Goal: Task Accomplishment & Management: Manage account settings

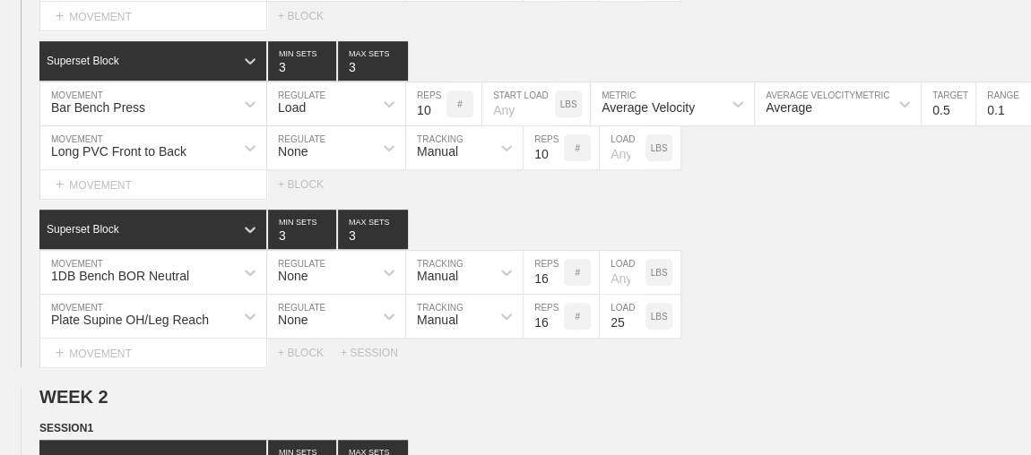
scroll to position [733, 0]
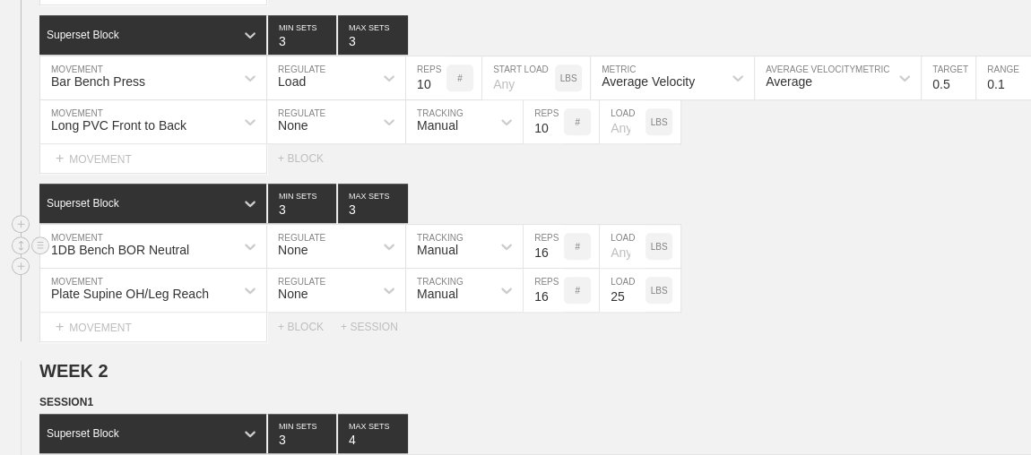
click at [804, 238] on div "1DB Bench BOR Neutral MOVEMENT None REGULATE Manual TRACKING 16 REPS # LOAD LBS" at bounding box center [515, 247] width 1031 height 44
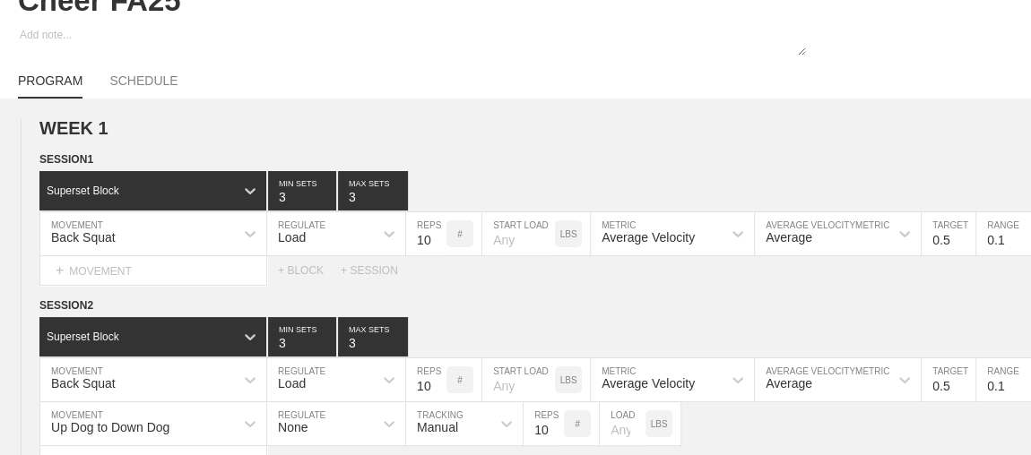
scroll to position [0, 0]
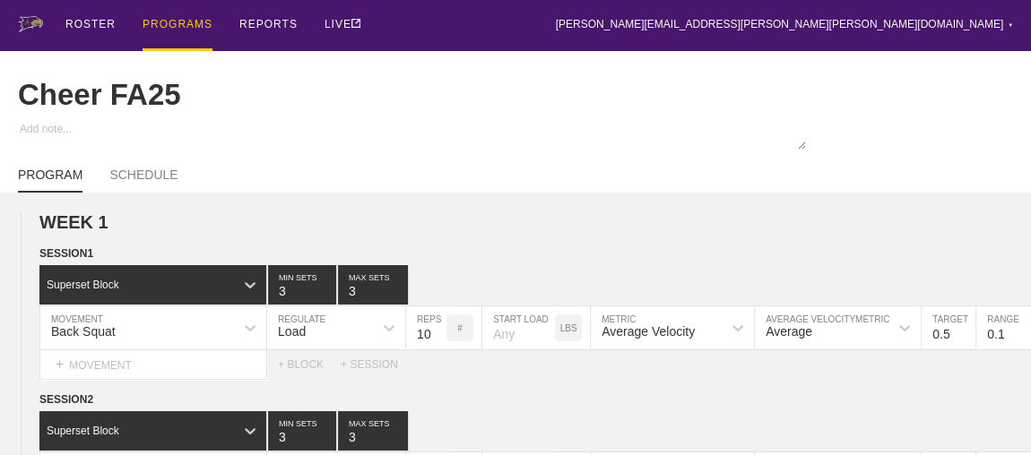
click at [160, 22] on div "PROGRAMS" at bounding box center [178, 25] width 70 height 51
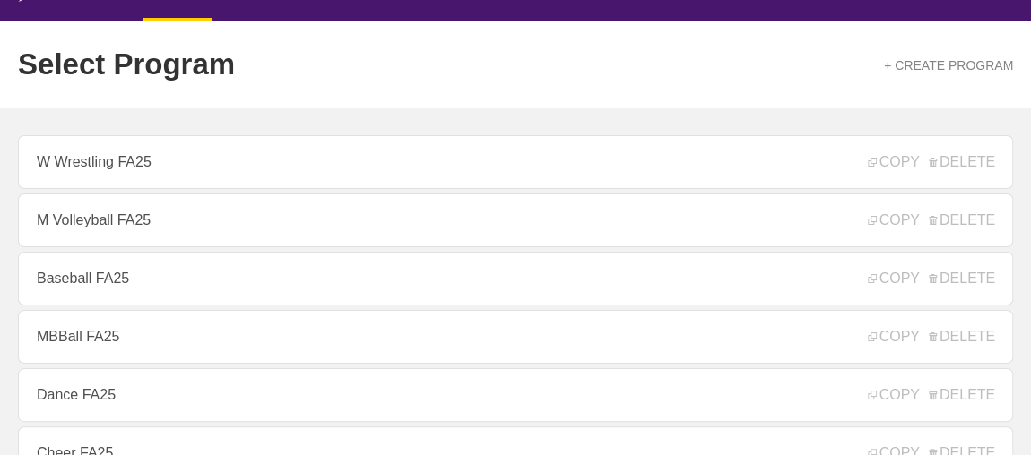
scroll to position [32, 0]
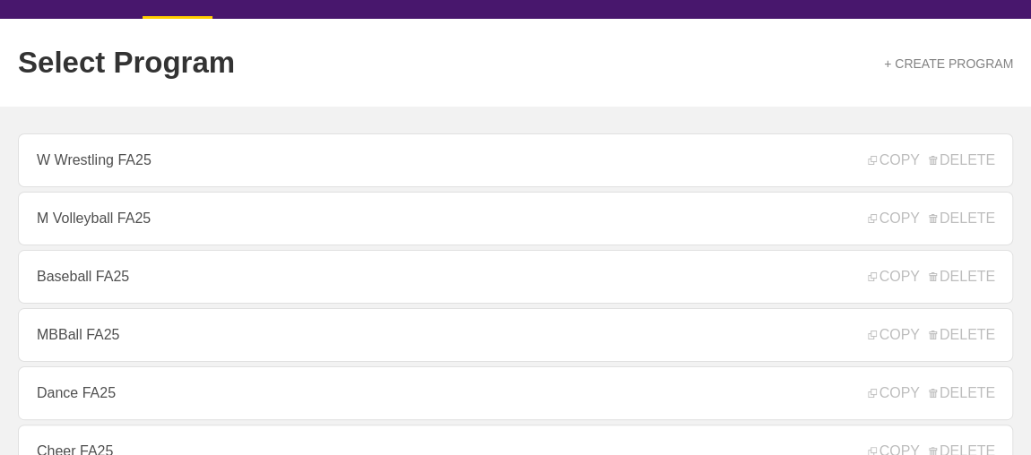
click at [339, 168] on link "W Wrestling FA25" at bounding box center [515, 161] width 995 height 54
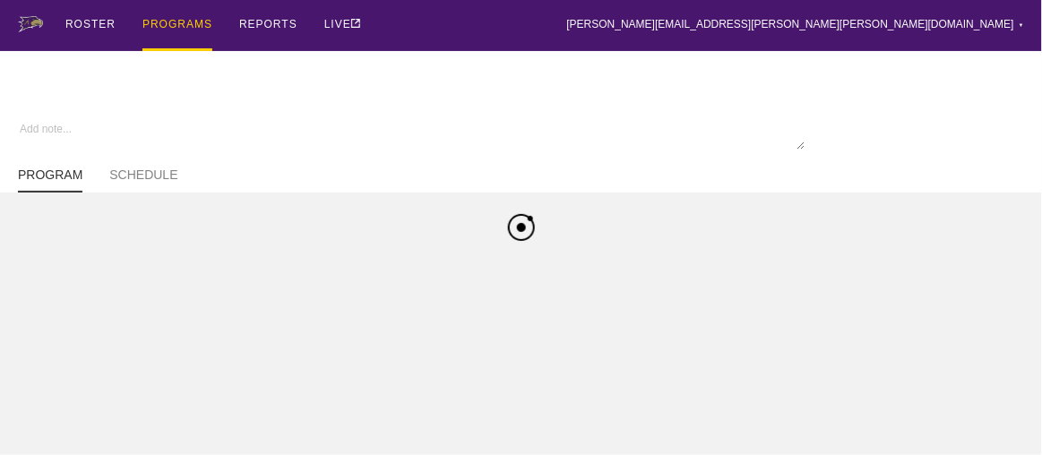
type textarea "x"
type input "W Wrestling FA25"
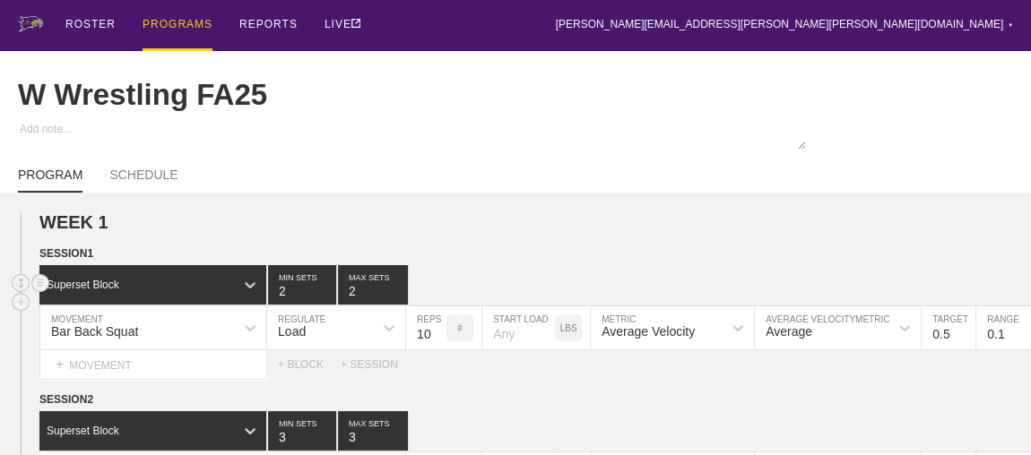
click at [482, 281] on div "Superset Block 2 MIN SETS 2 MAX SETS" at bounding box center [534, 284] width 991 height 39
click at [157, 38] on div "PROGRAMS" at bounding box center [178, 25] width 70 height 51
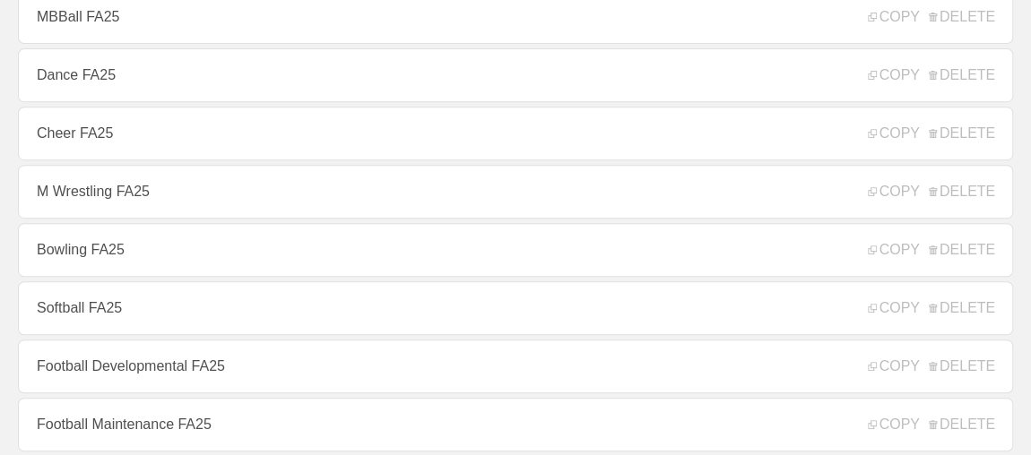
scroll to position [358, 0]
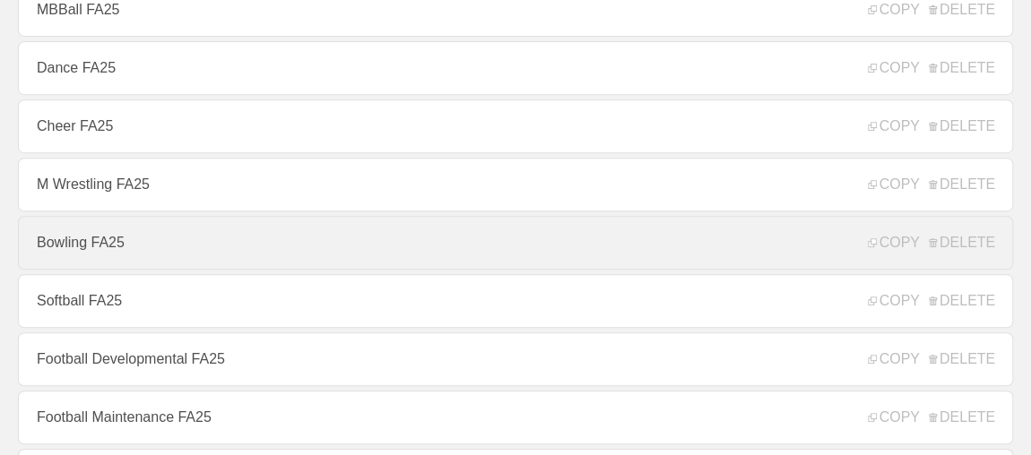
click at [183, 261] on link "Bowling FA25" at bounding box center [515, 243] width 995 height 54
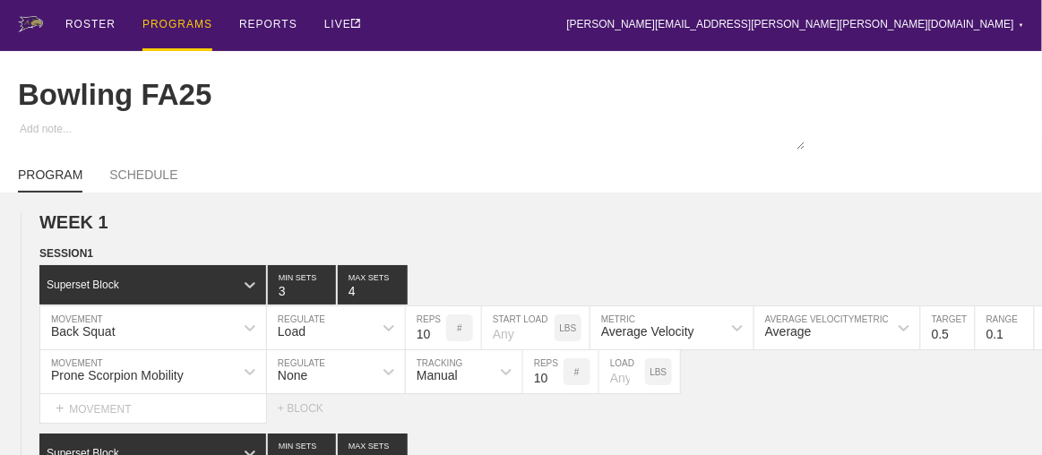
type textarea "x"
type input "Bowling FA25"
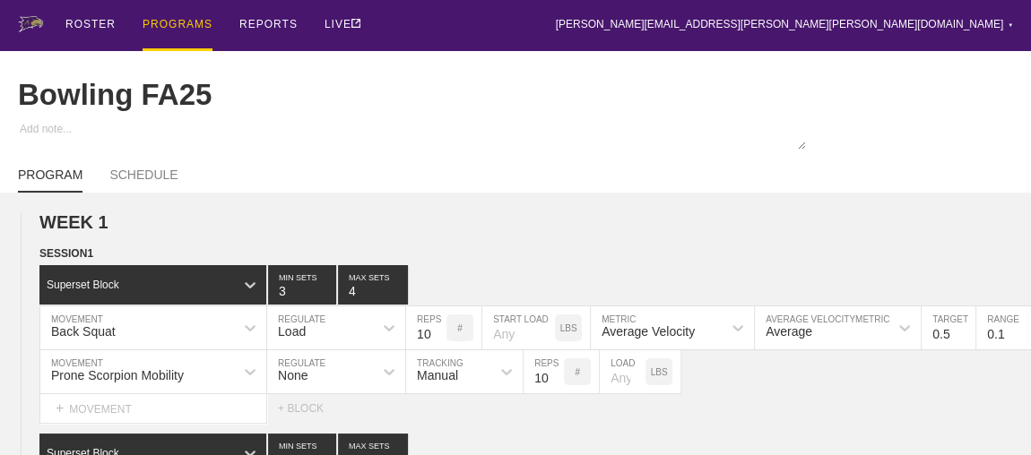
click at [173, 23] on div "PROGRAMS" at bounding box center [178, 25] width 70 height 51
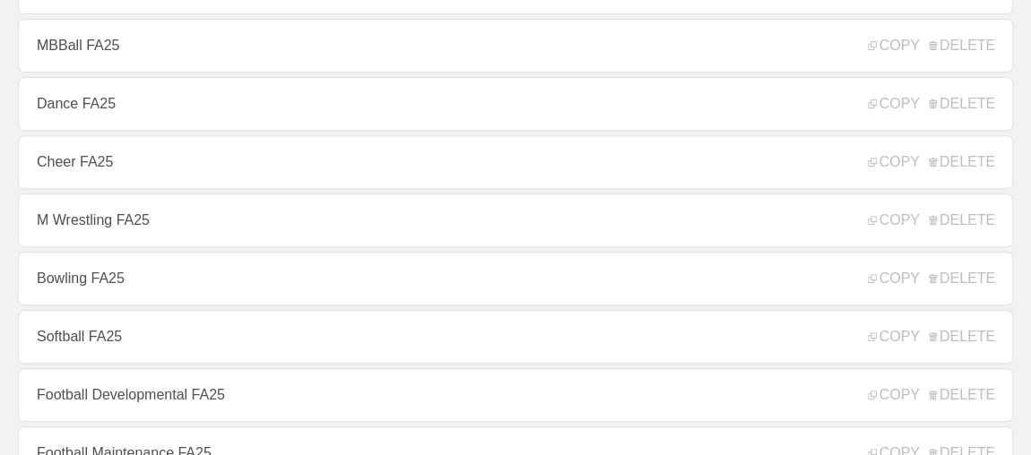
scroll to position [325, 0]
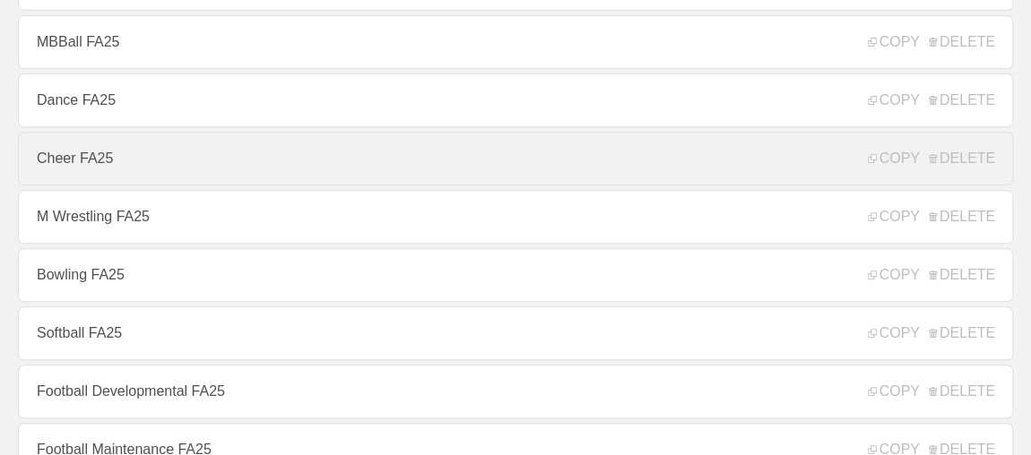
click at [72, 183] on link "Cheer FA25" at bounding box center [515, 159] width 995 height 54
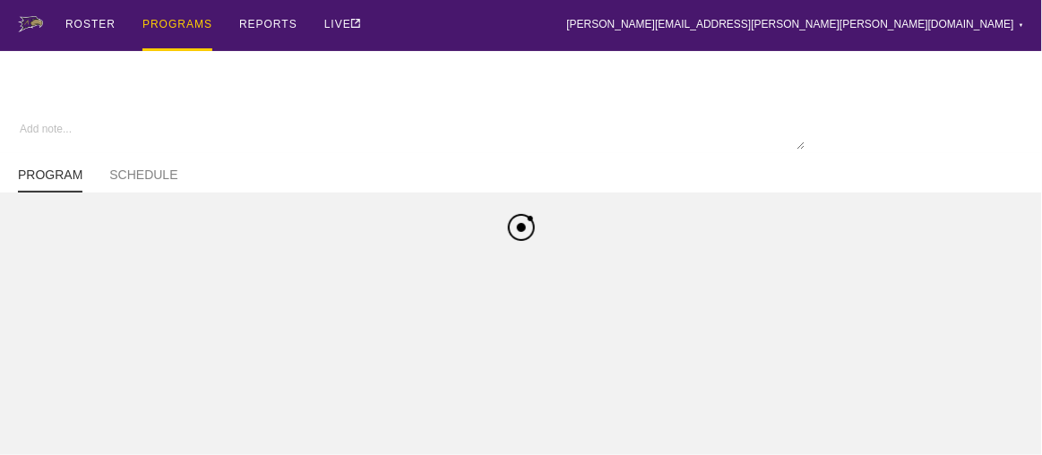
type textarea "x"
type input "Cheer FA25"
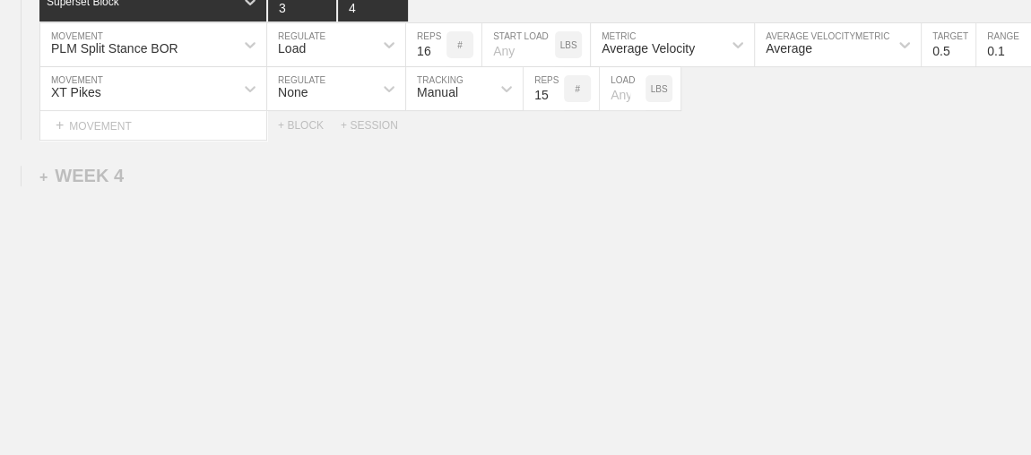
scroll to position [3807, 0]
